Goal: Check status

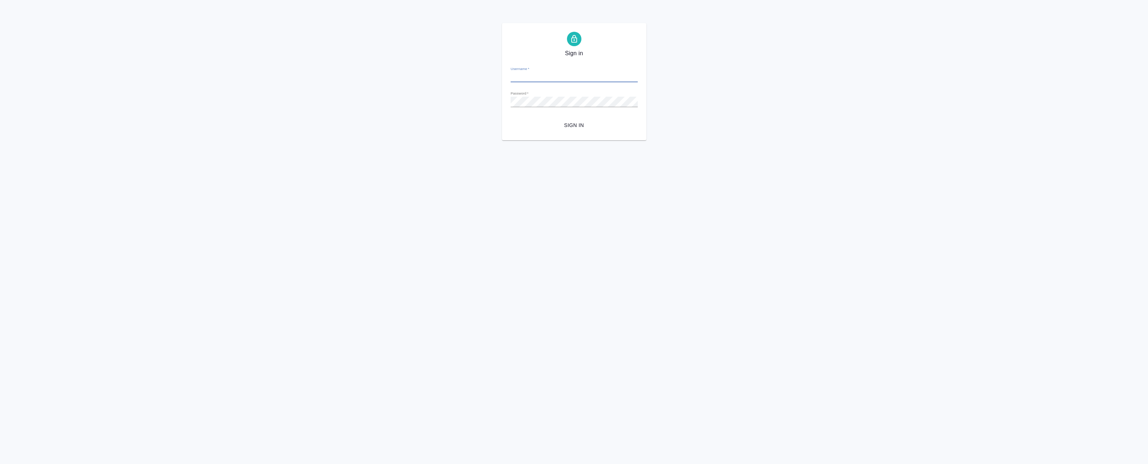
type input "[EMAIL_ADDRESS][DOMAIN_NAME]"
click at [580, 120] on button "Sign in" at bounding box center [573, 125] width 127 height 13
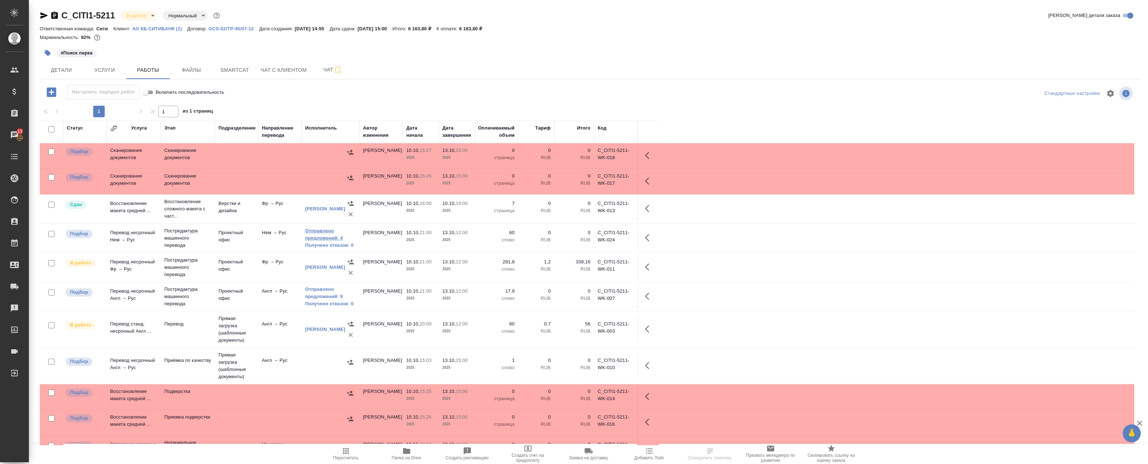
click at [326, 240] on link "Отправлено предложений: 4" at bounding box center [330, 234] width 51 height 14
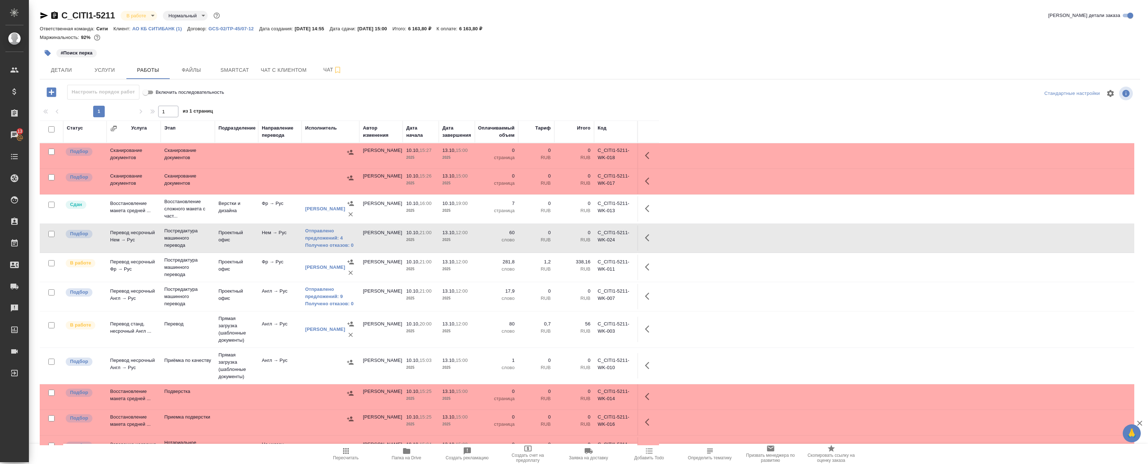
drag, startPoint x: 649, startPoint y: 241, endPoint x: 640, endPoint y: 241, distance: 8.3
click at [649, 241] on icon "button" at bounding box center [647, 237] width 4 height 7
click at [588, 238] on icon "button" at bounding box center [583, 238] width 9 height 9
